Goal: Information Seeking & Learning: Learn about a topic

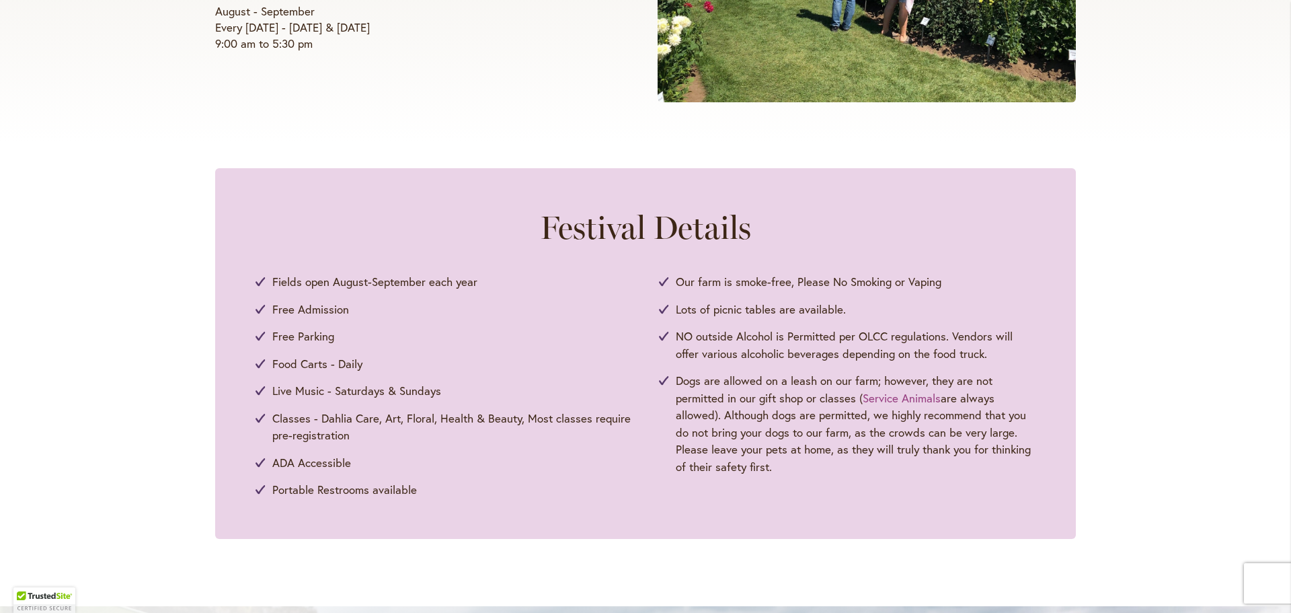
scroll to position [538, 0]
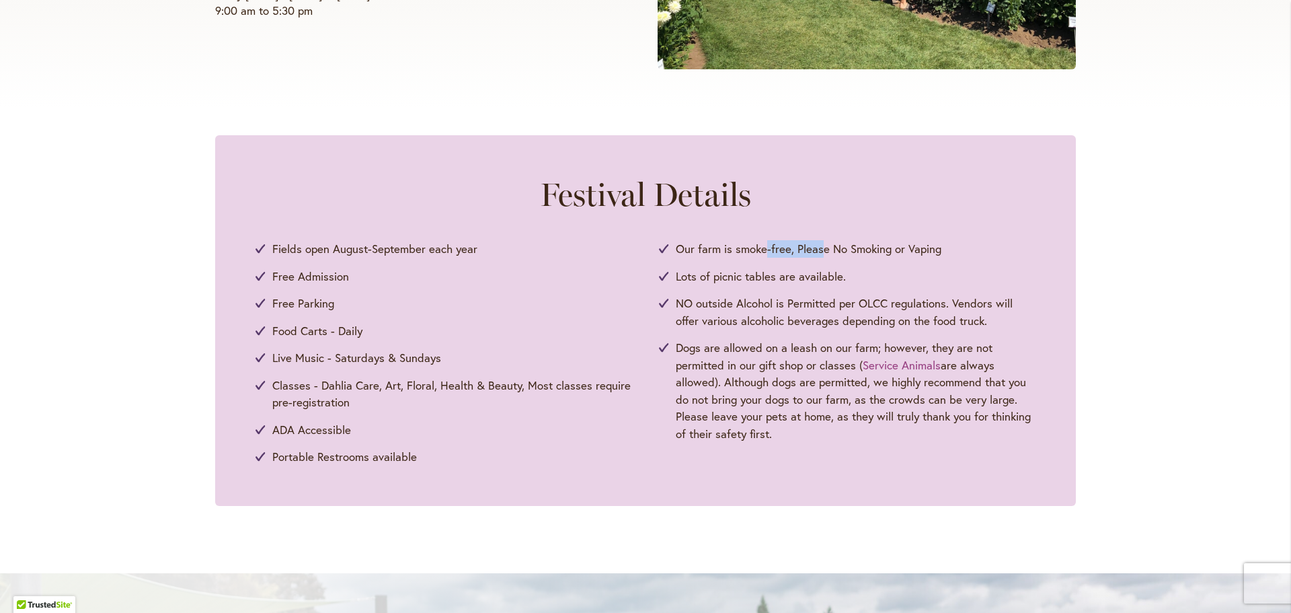
drag, startPoint x: 780, startPoint y: 250, endPoint x: 814, endPoint y: 250, distance: 35.0
click at [814, 250] on span "Our farm is smoke-free, Please No Smoking or Vaping" at bounding box center [809, 248] width 266 height 17
drag, startPoint x: 783, startPoint y: 309, endPoint x: 803, endPoint y: 315, distance: 21.1
click at [794, 315] on span "NO outside Alcohol is Permitted per OLCC regulations. Vendors will offer variou…" at bounding box center [856, 312] width 360 height 34
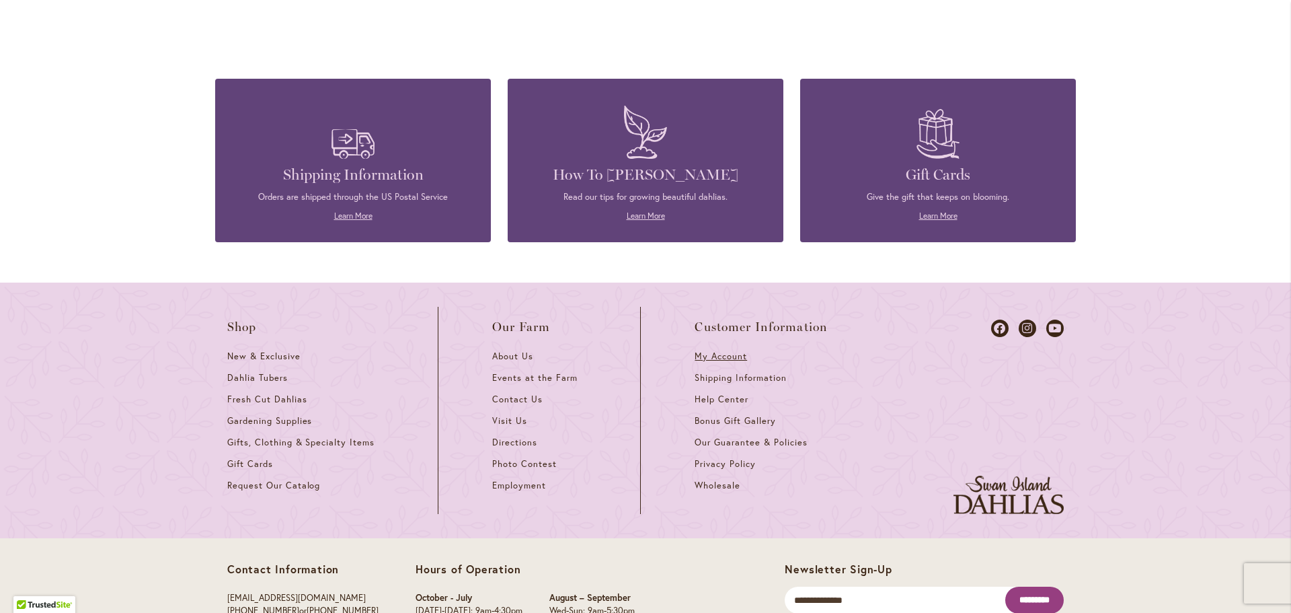
scroll to position [3609, 0]
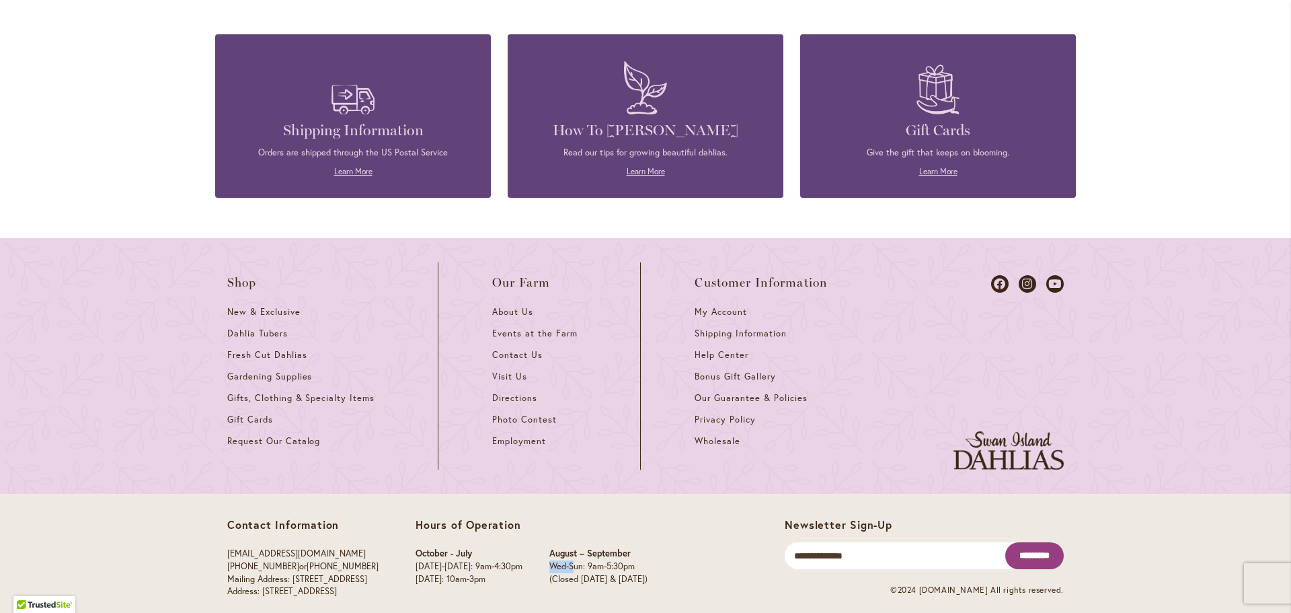
drag, startPoint x: 575, startPoint y: 549, endPoint x: 600, endPoint y: 545, distance: 25.1
click at [600, 560] on p "Wed-Sun: 9am-5:30pm" at bounding box center [598, 566] width 98 height 13
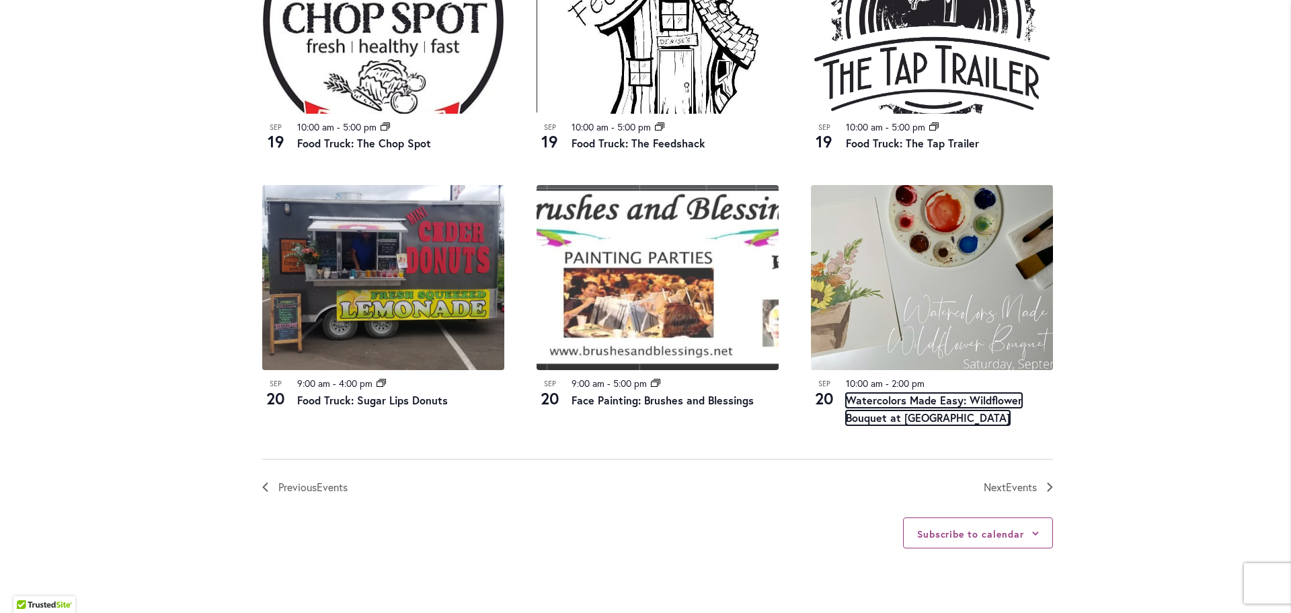
scroll to position [1345, 0]
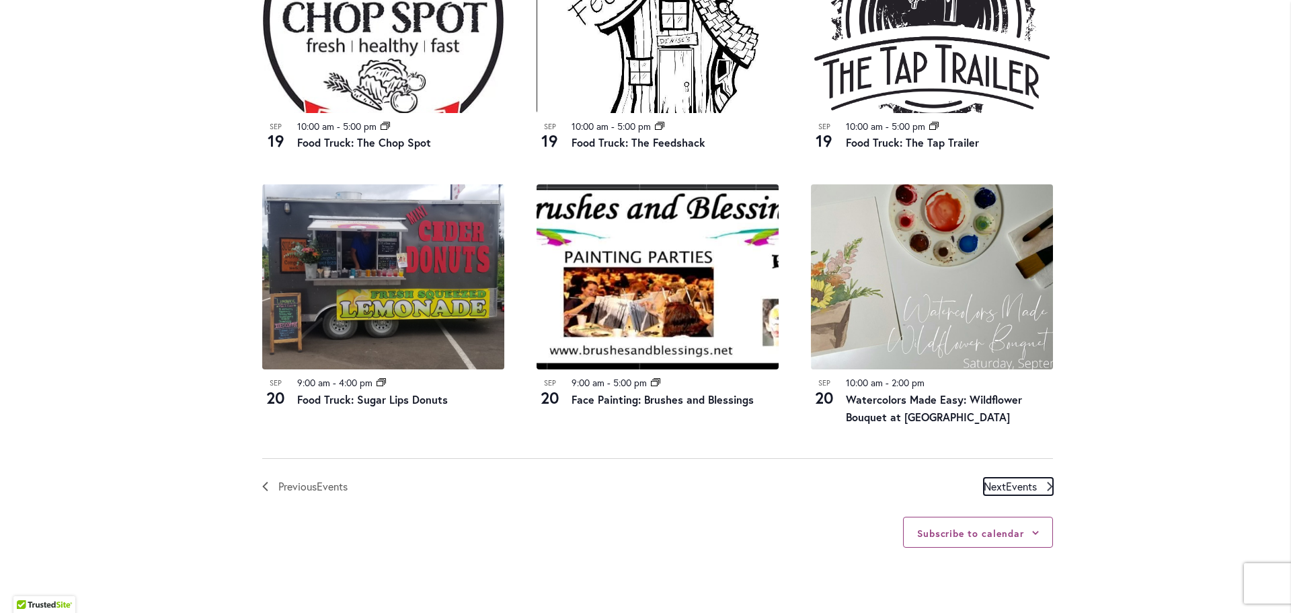
click at [1019, 484] on span "Events" at bounding box center [1021, 486] width 31 height 14
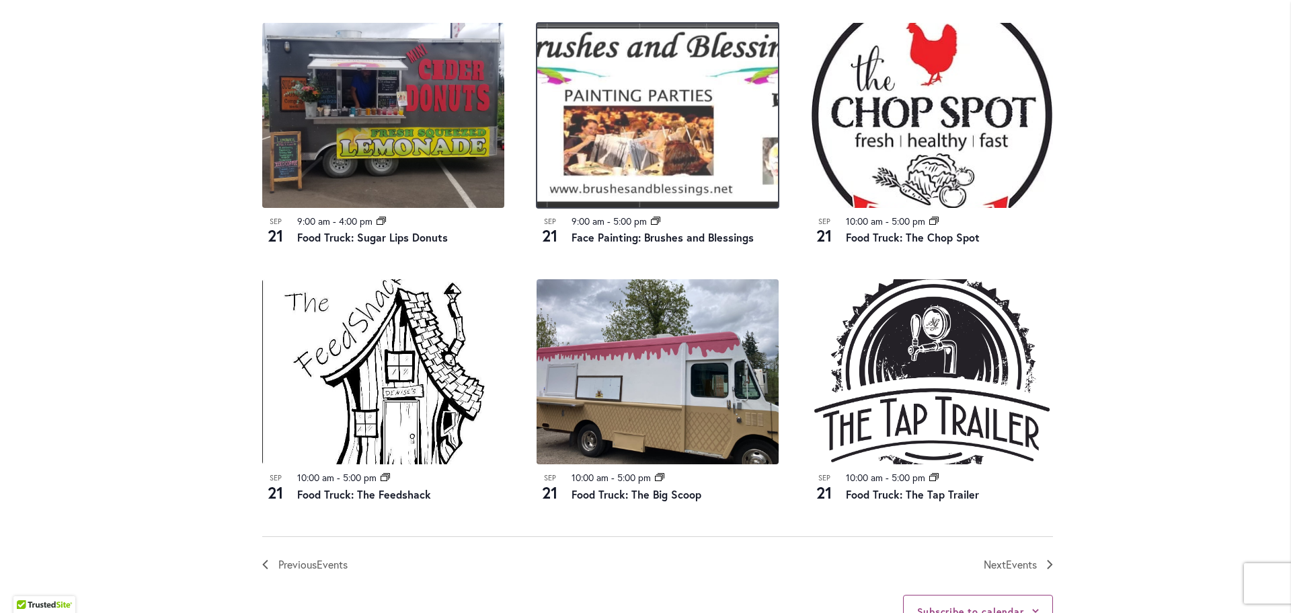
scroll to position [1336, 0]
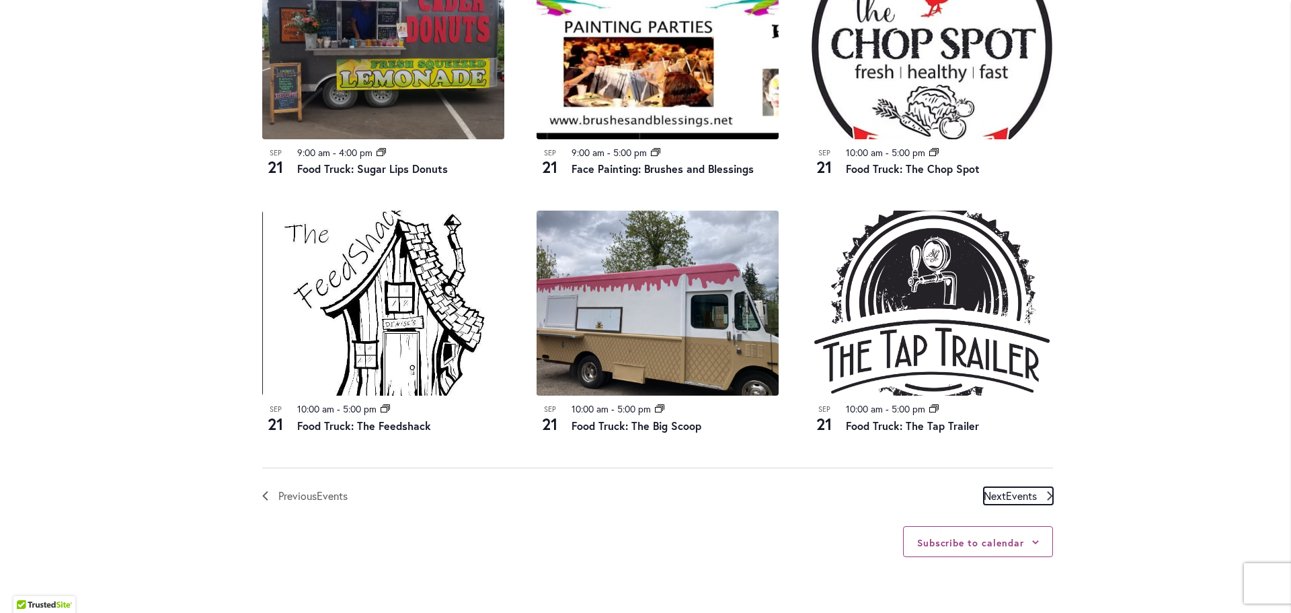
click at [1012, 496] on span "Events" at bounding box center [1021, 495] width 31 height 14
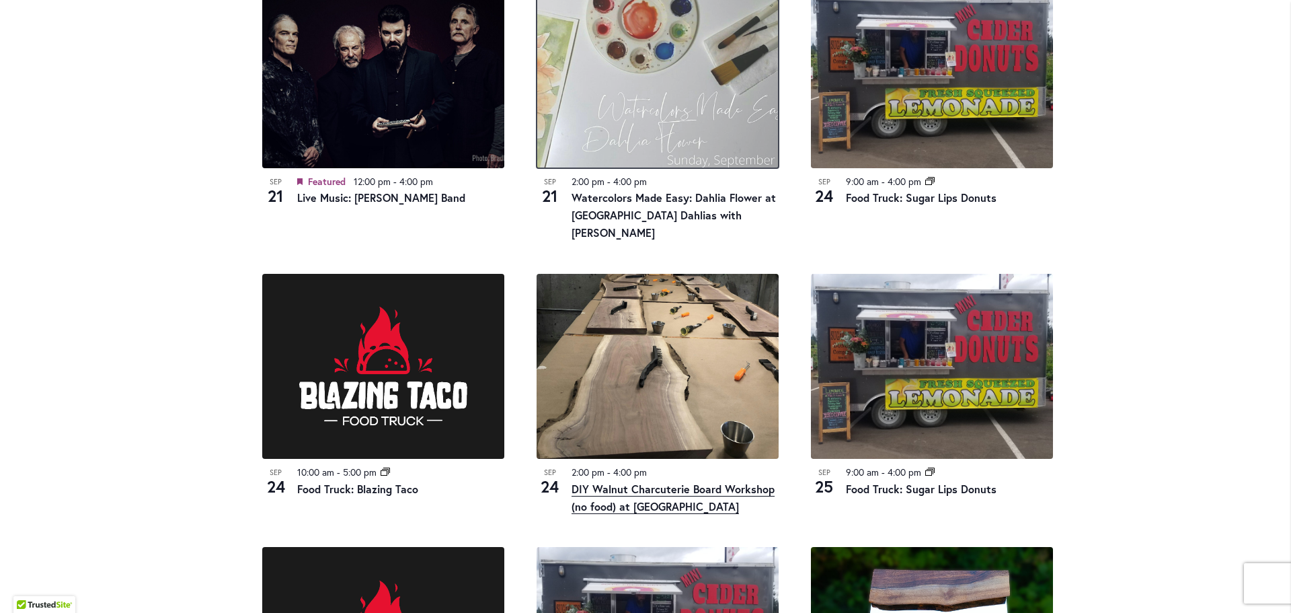
scroll to position [730, 0]
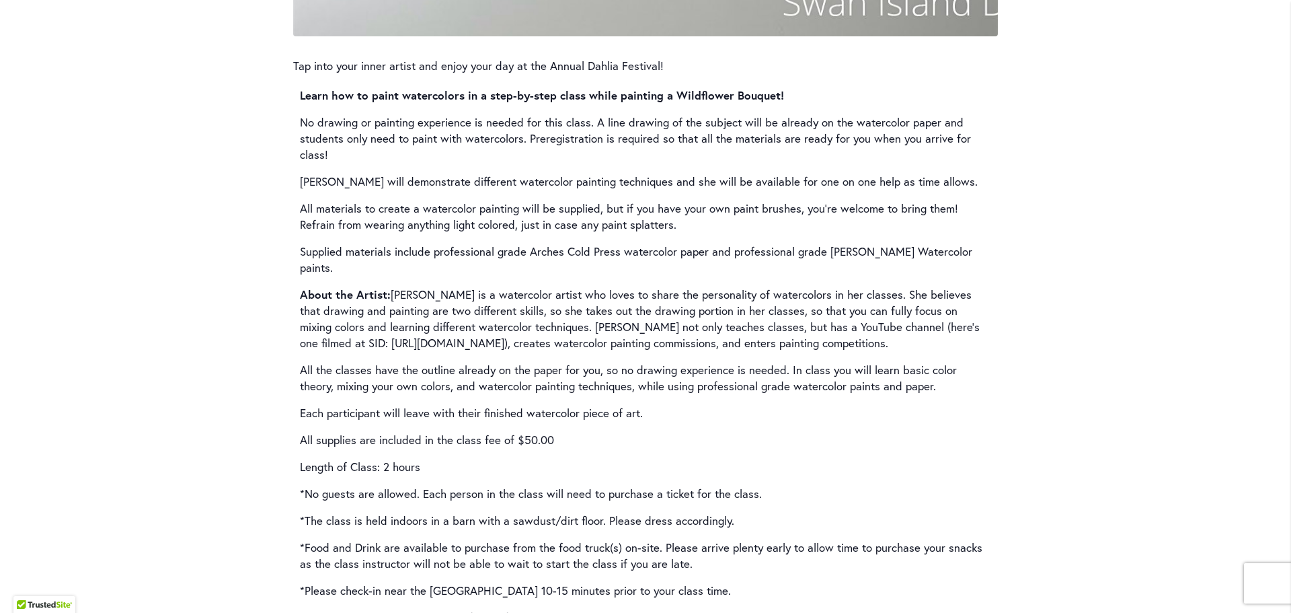
scroll to position [2018, 0]
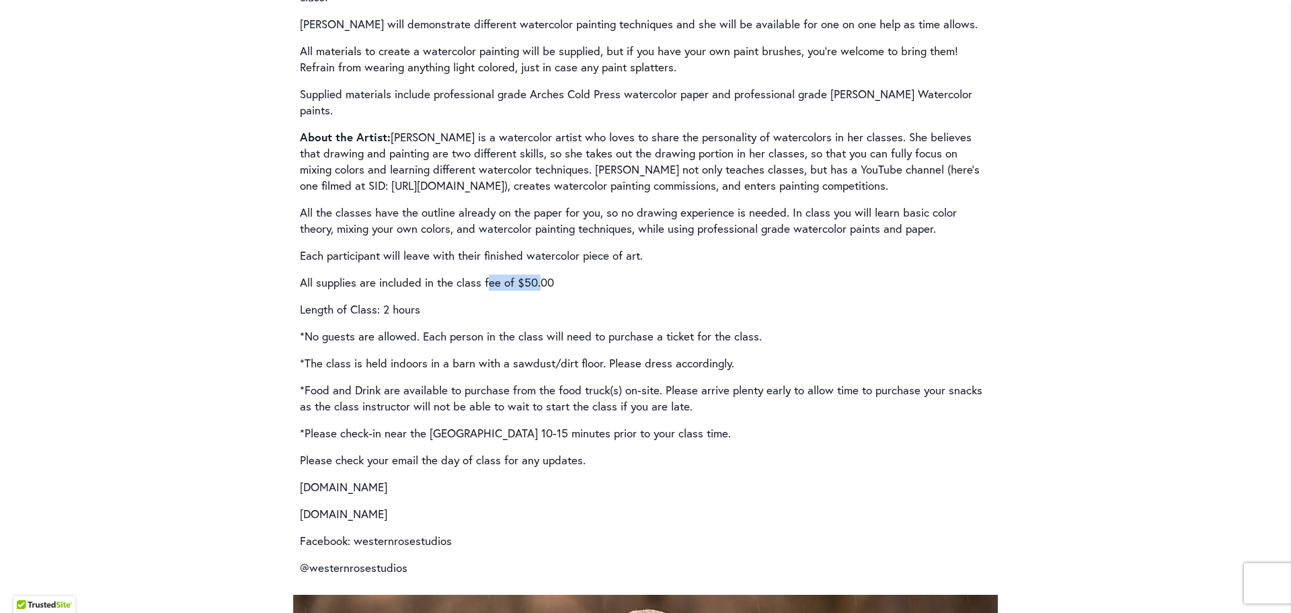
drag, startPoint x: 482, startPoint y: 286, endPoint x: 539, endPoint y: 294, distance: 58.4
click at [539, 294] on div "Learn how to paint watercolors in a step-by-step class while painting a Wildflo…" at bounding box center [645, 253] width 691 height 646
click at [564, 291] on p "All supplies are included in the class fee of $50.00" at bounding box center [645, 282] width 691 height 16
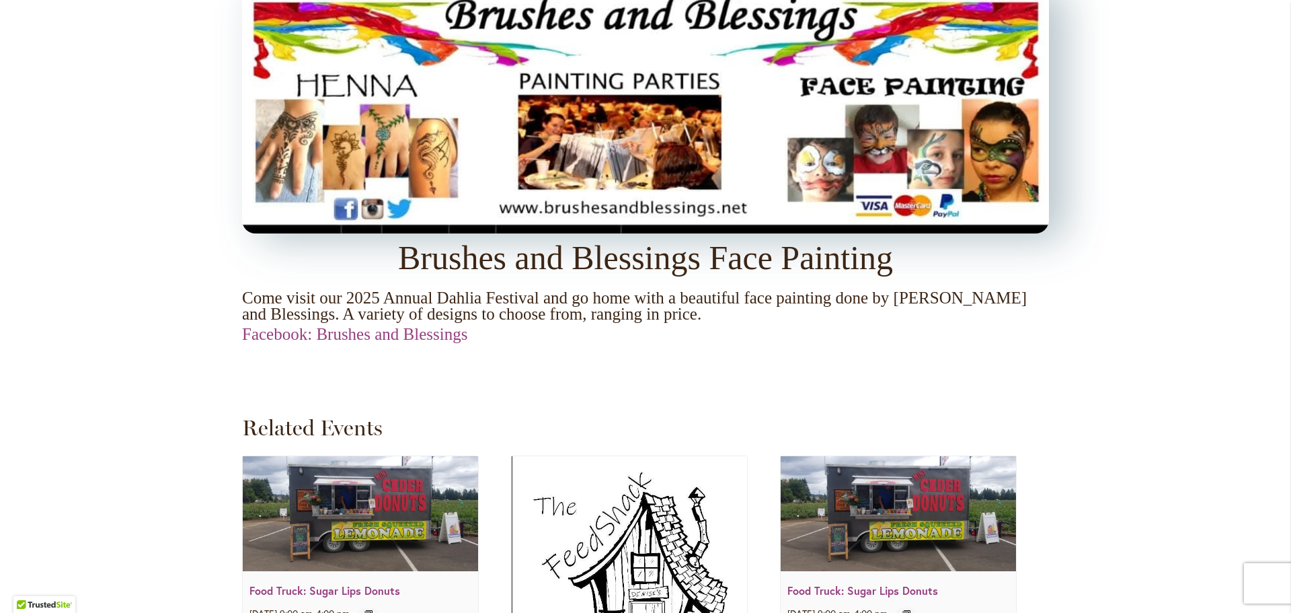
scroll to position [1278, 0]
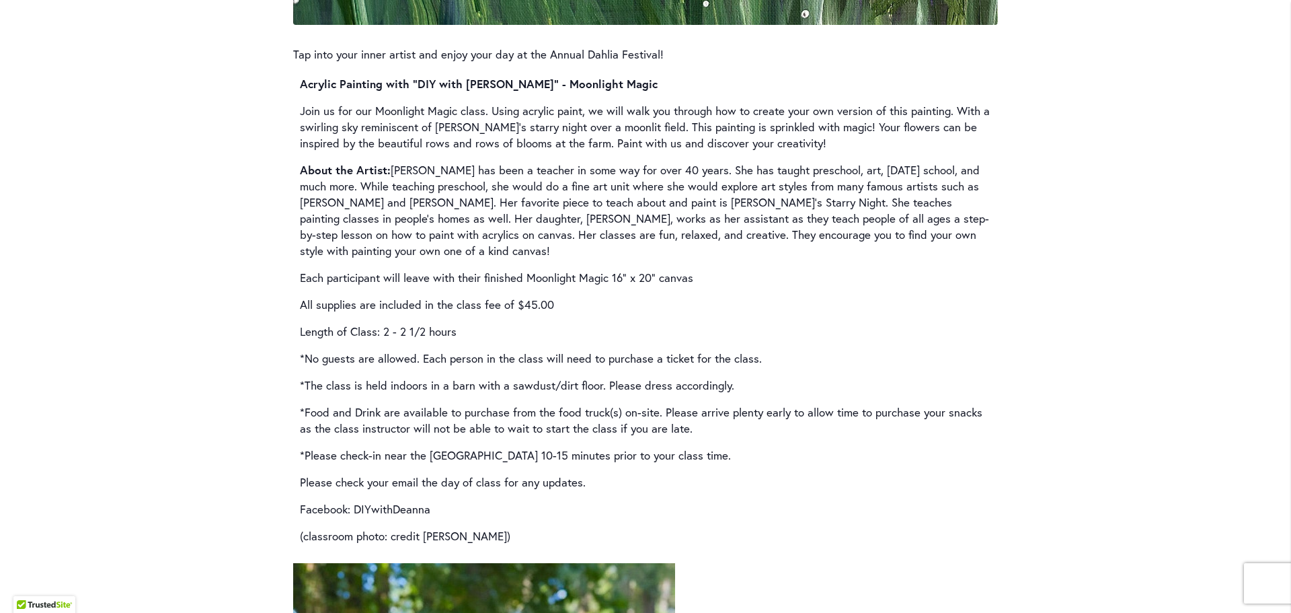
scroll to position [1883, 0]
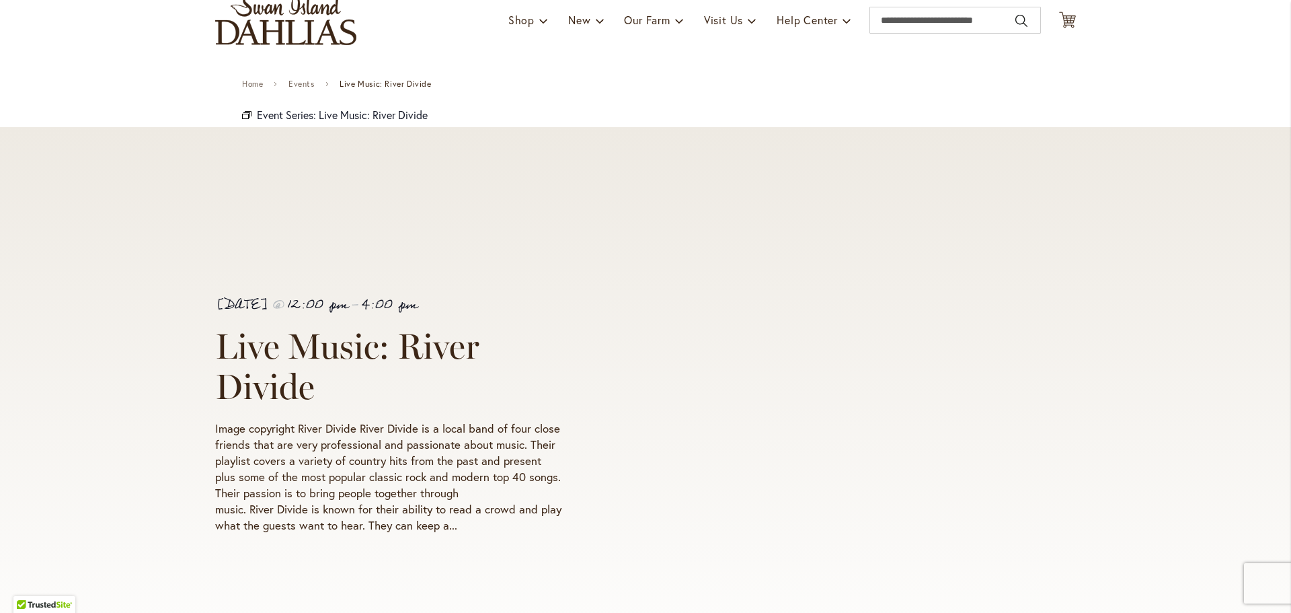
scroll to position [135, 0]
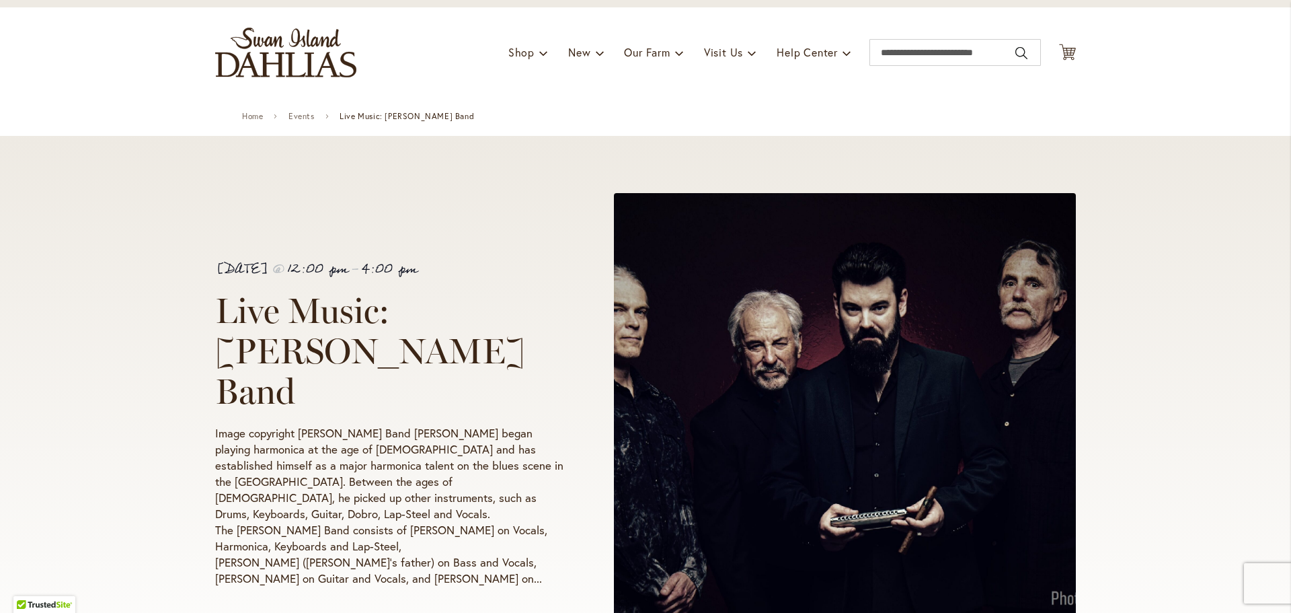
scroll to position [135, 0]
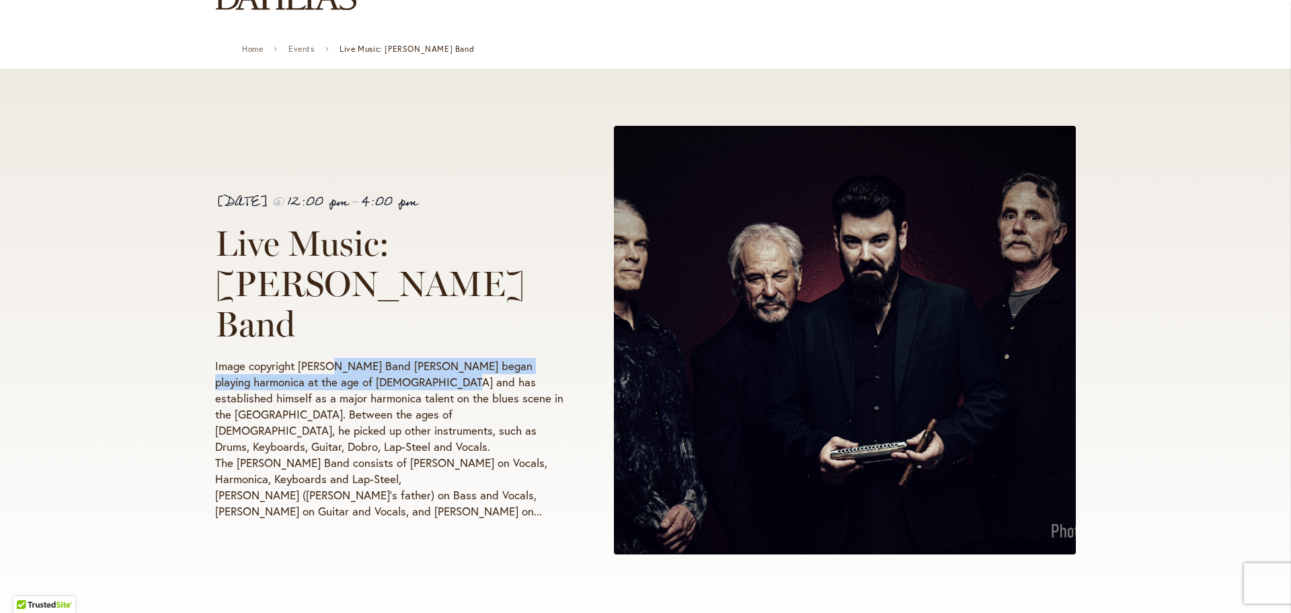
drag, startPoint x: 332, startPoint y: 363, endPoint x: 392, endPoint y: 369, distance: 60.1
click at [439, 370] on p "Image copyright [PERSON_NAME] Band [PERSON_NAME] began playing harmonica at the…" at bounding box center [389, 438] width 349 height 161
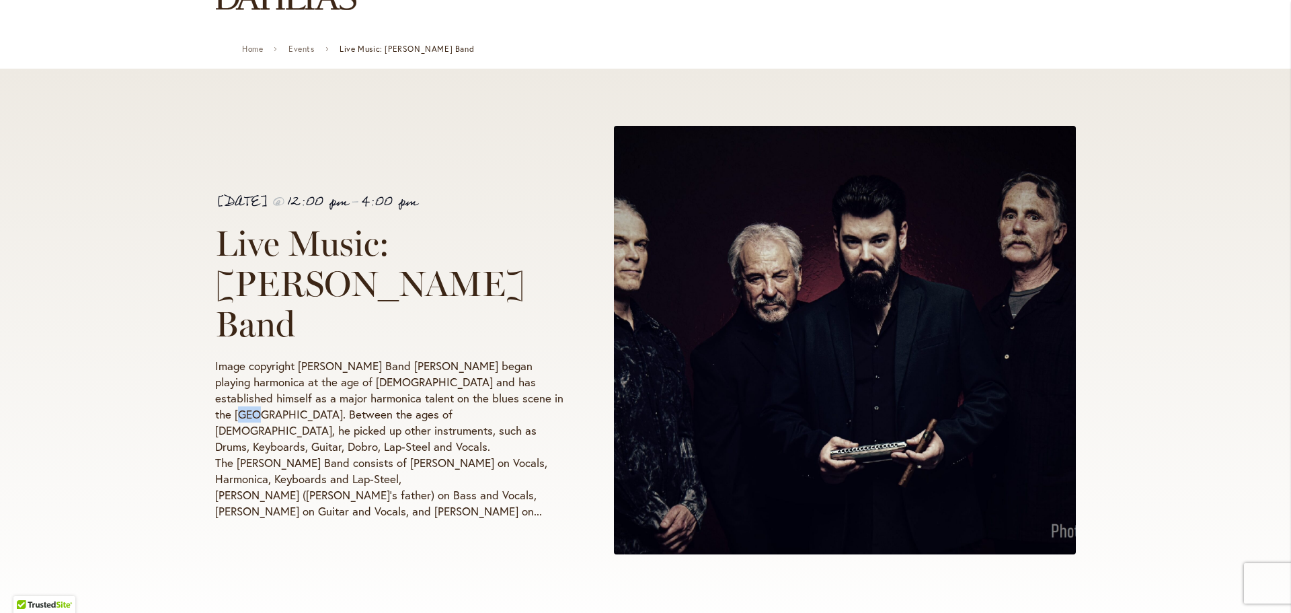
click at [246, 411] on p "Image copyright [PERSON_NAME] Band [PERSON_NAME] began playing harmonica at the…" at bounding box center [389, 438] width 349 height 161
click at [274, 432] on p "Image copyright [PERSON_NAME] Band [PERSON_NAME] began playing harmonica at the…" at bounding box center [389, 438] width 349 height 161
drag, startPoint x: 301, startPoint y: 472, endPoint x: 340, endPoint y: 474, distance: 39.1
click at [337, 474] on p "Image copyright [PERSON_NAME] Band [PERSON_NAME] began playing harmonica at the…" at bounding box center [389, 438] width 349 height 161
click at [489, 455] on p "Image copyright [PERSON_NAME] Band [PERSON_NAME] began playing harmonica at the…" at bounding box center [389, 438] width 349 height 161
